Goal: Task Accomplishment & Management: Manage account settings

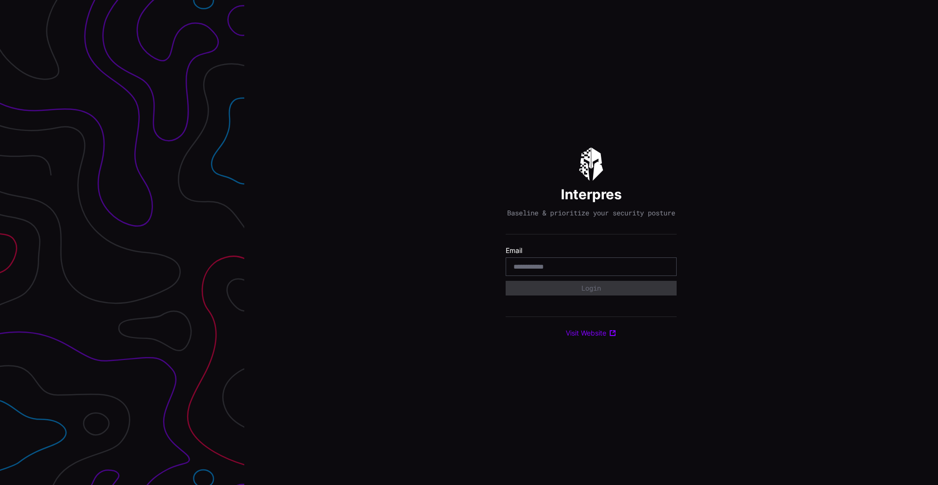
click at [624, 271] on input "email" at bounding box center [591, 266] width 155 height 9
type input "**********"
click at [626, 296] on button "Login" at bounding box center [591, 288] width 165 height 14
